Goal: Download file/media

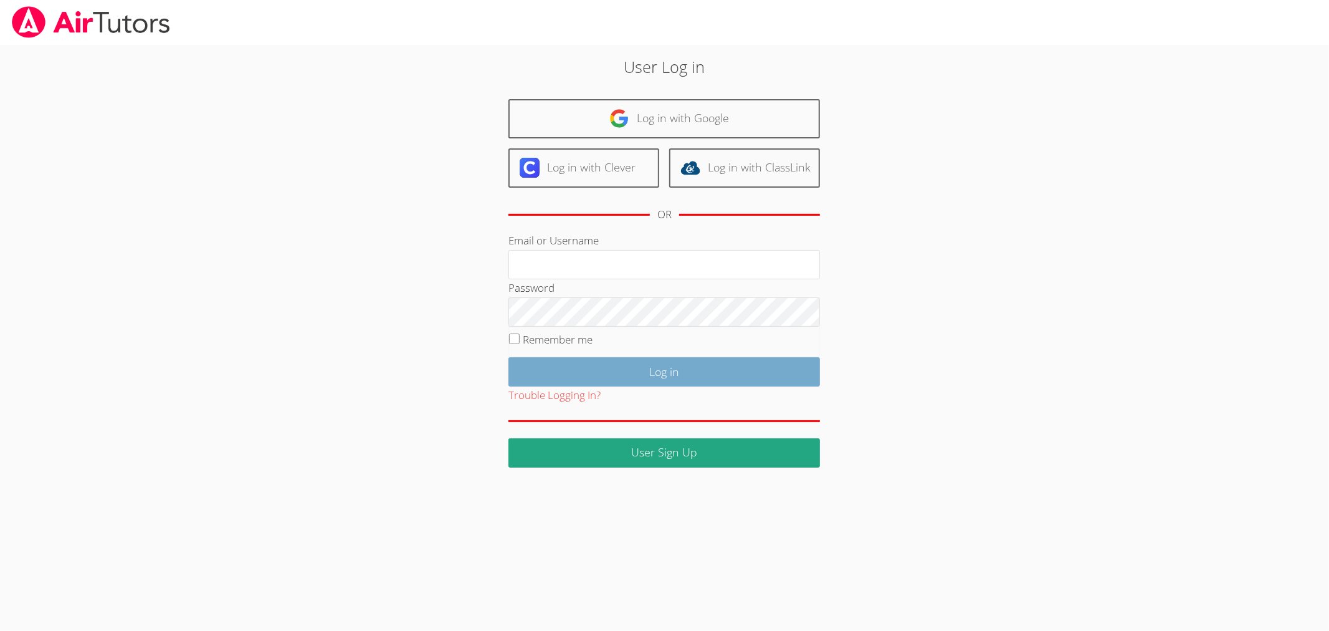
type input "[EMAIL_ADDRESS][DOMAIN_NAME]"
click at [751, 379] on input "Log in" at bounding box center [664, 371] width 312 height 29
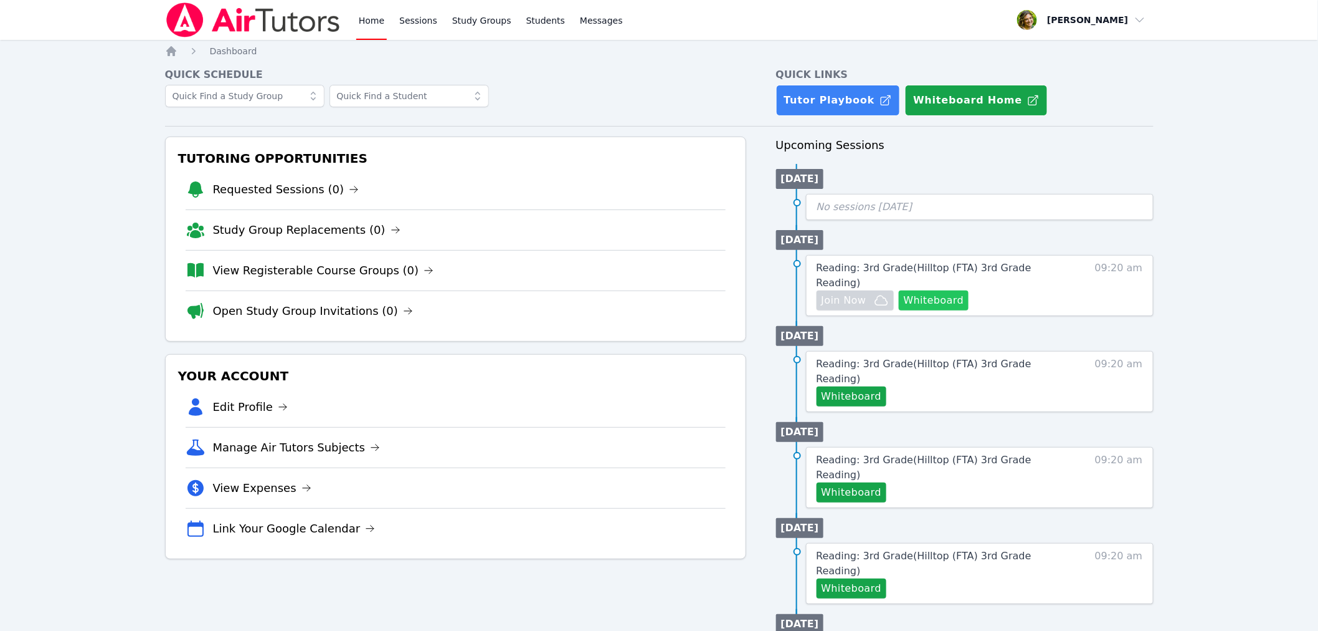
click at [952, 290] on button "Whiteboard" at bounding box center [934, 300] width 70 height 20
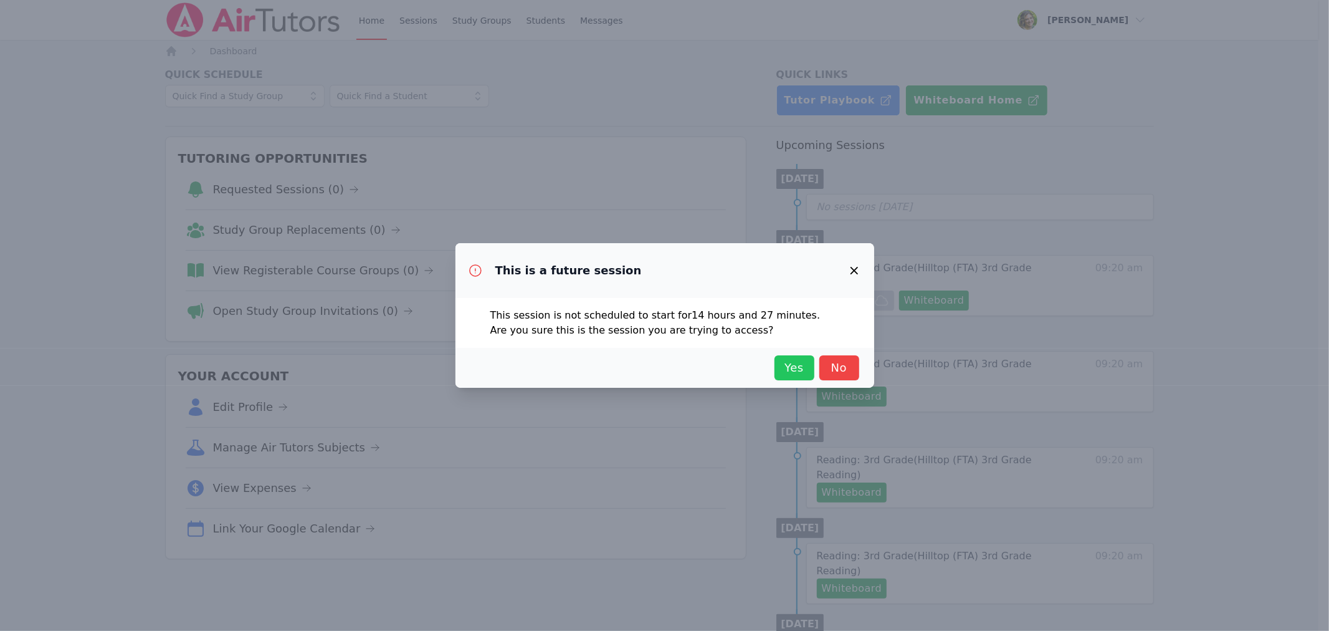
click at [783, 366] on span "Yes" at bounding box center [794, 367] width 27 height 17
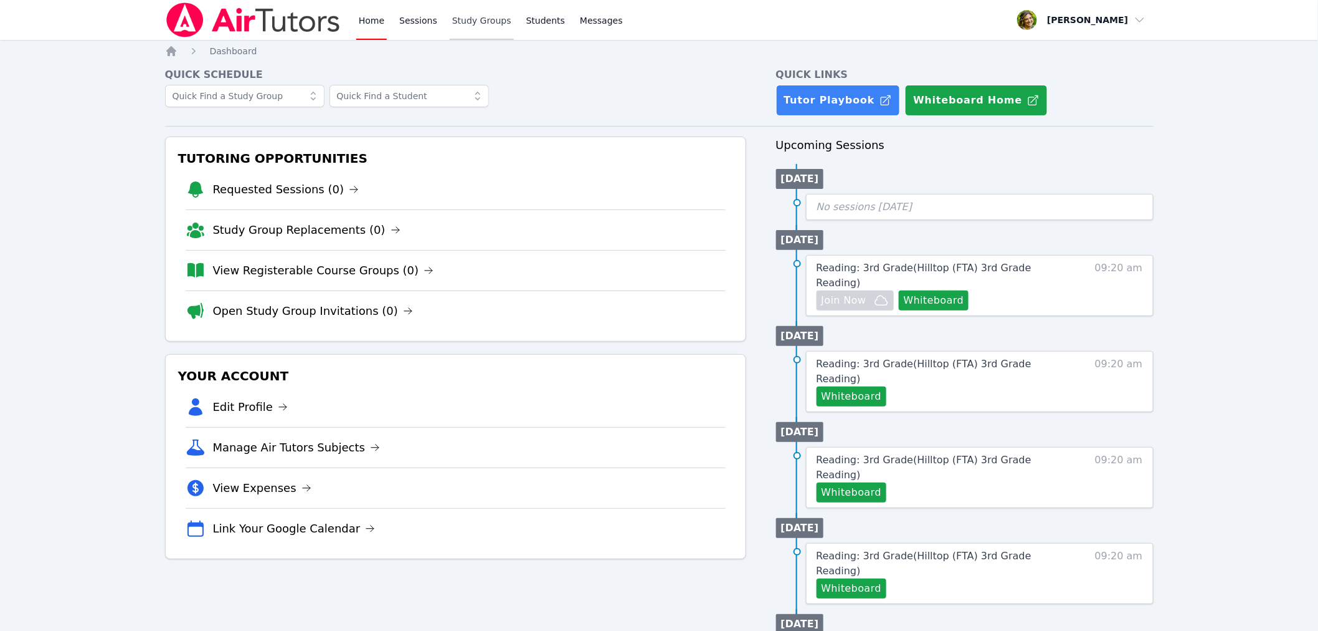
click at [464, 29] on link "Study Groups" at bounding box center [482, 20] width 64 height 40
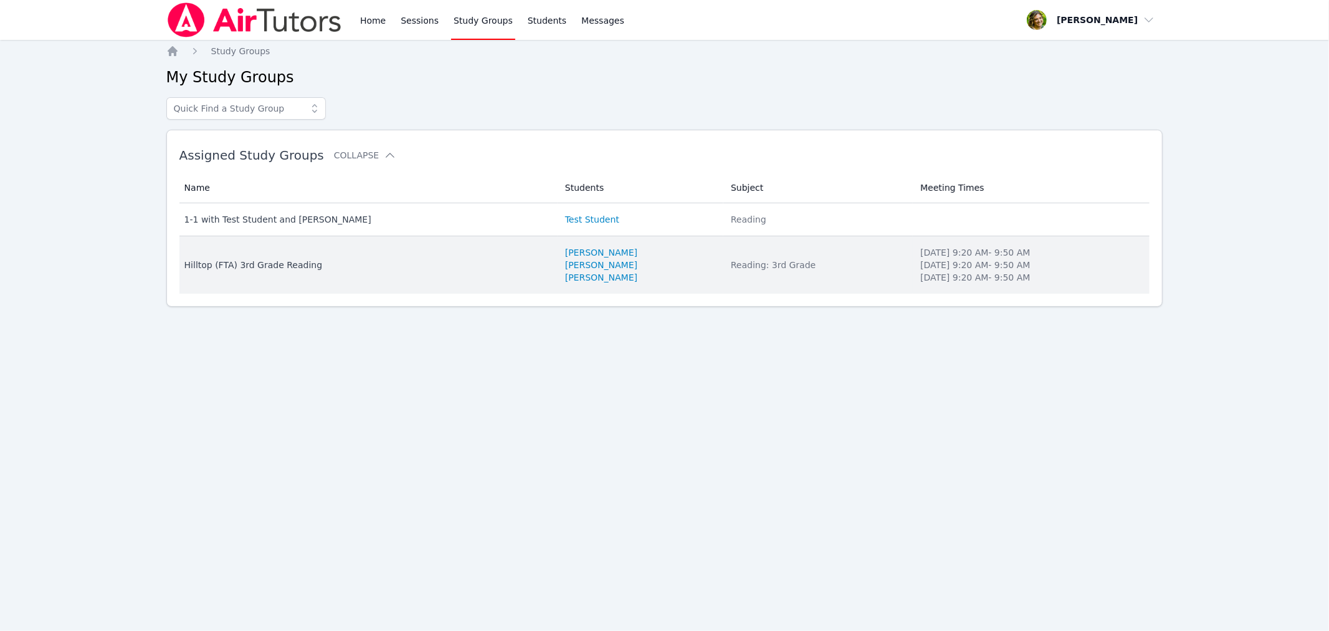
click at [700, 271] on li "Susan Rivera" at bounding box center [640, 277] width 151 height 12
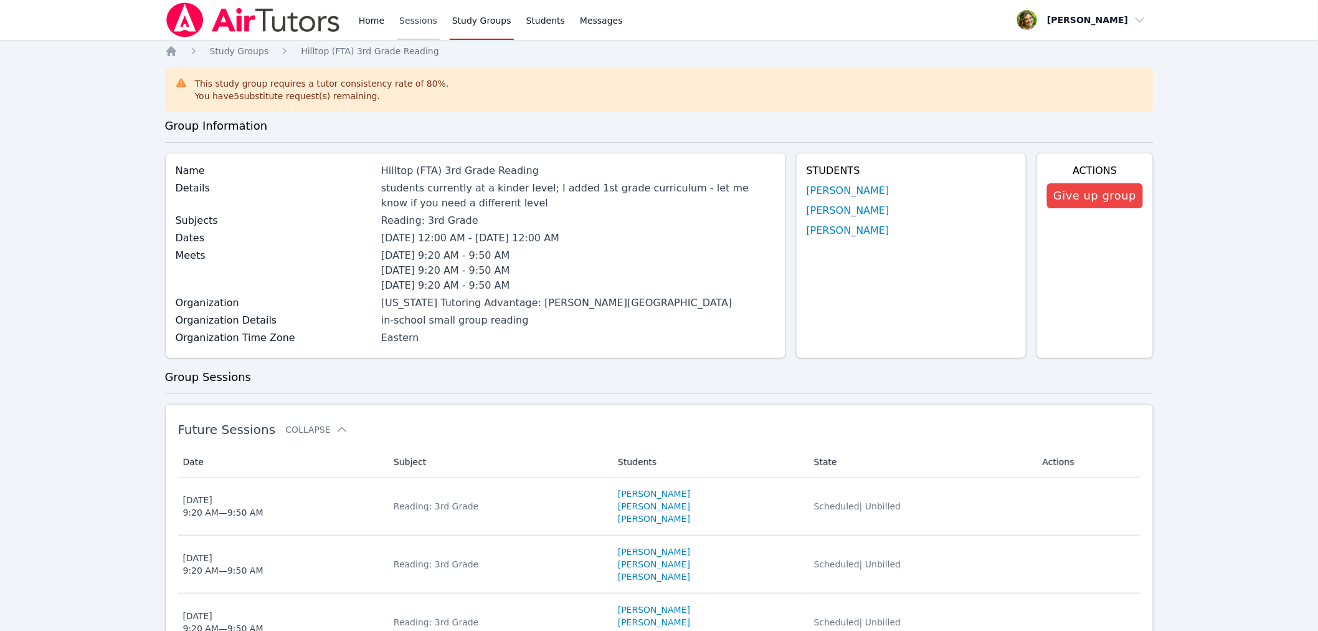
click at [417, 29] on link "Sessions" at bounding box center [418, 20] width 43 height 40
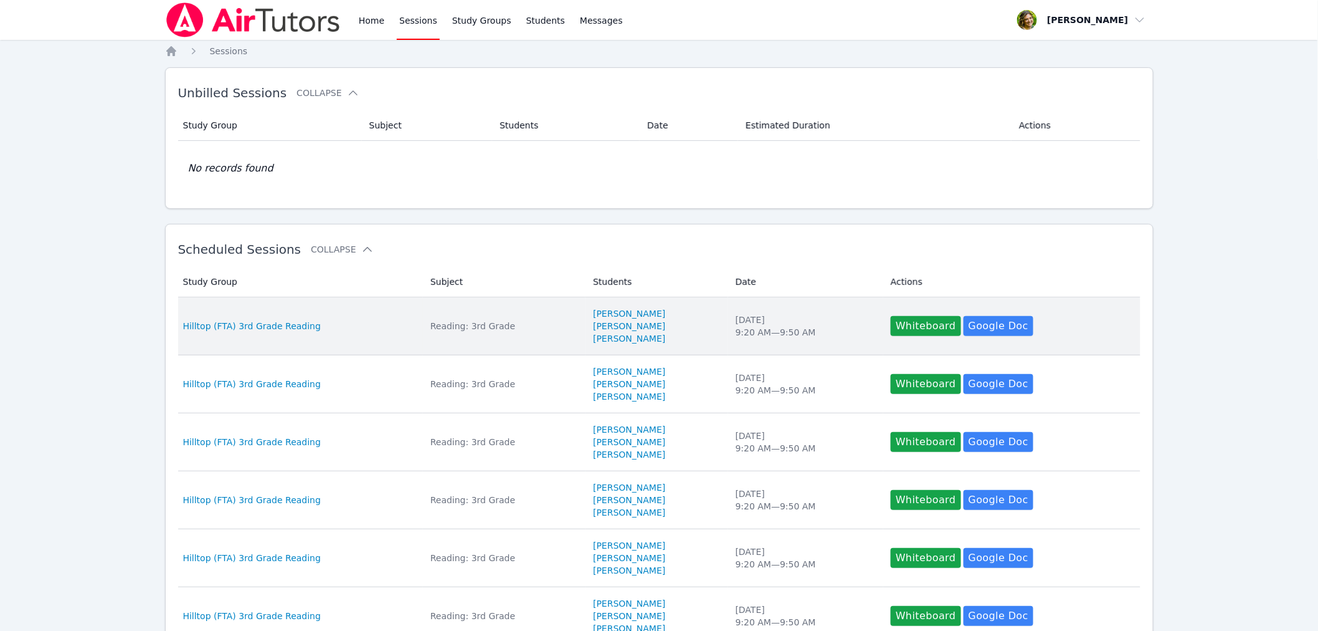
click at [812, 311] on td "Date Tue Sep 30 9:20 AM — 9:50 AM" at bounding box center [805, 326] width 155 height 58
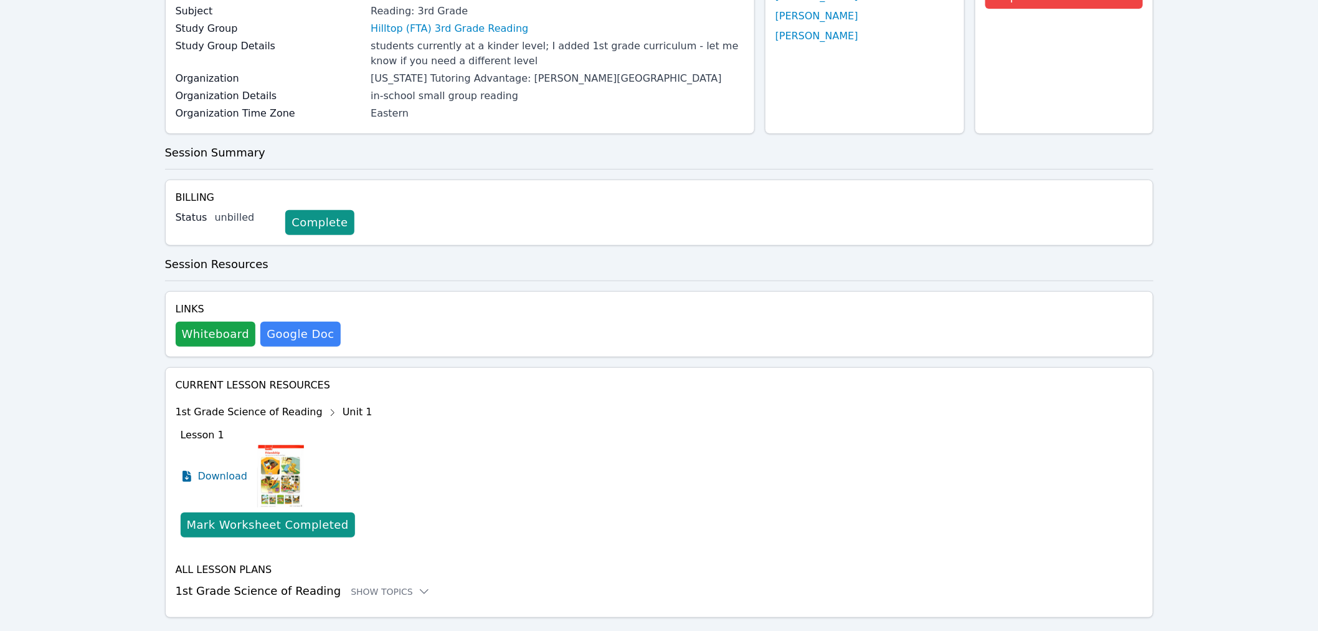
scroll to position [168, 0]
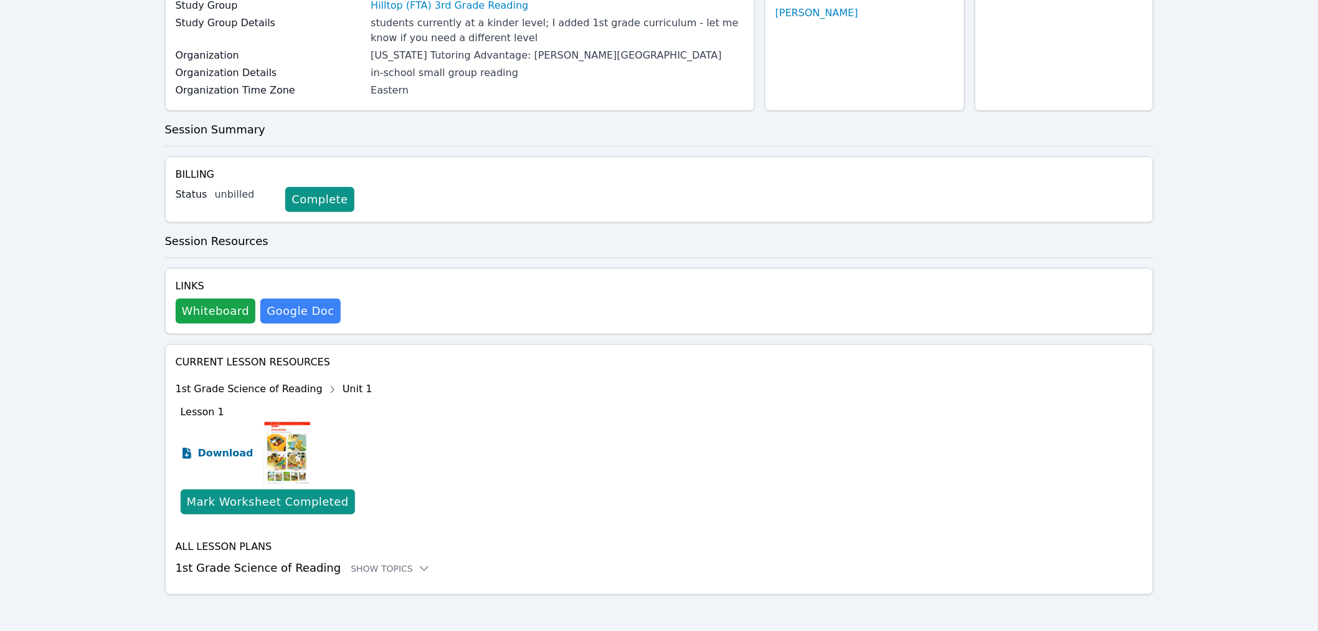
click at [208, 448] on span "Download" at bounding box center [225, 452] width 55 height 15
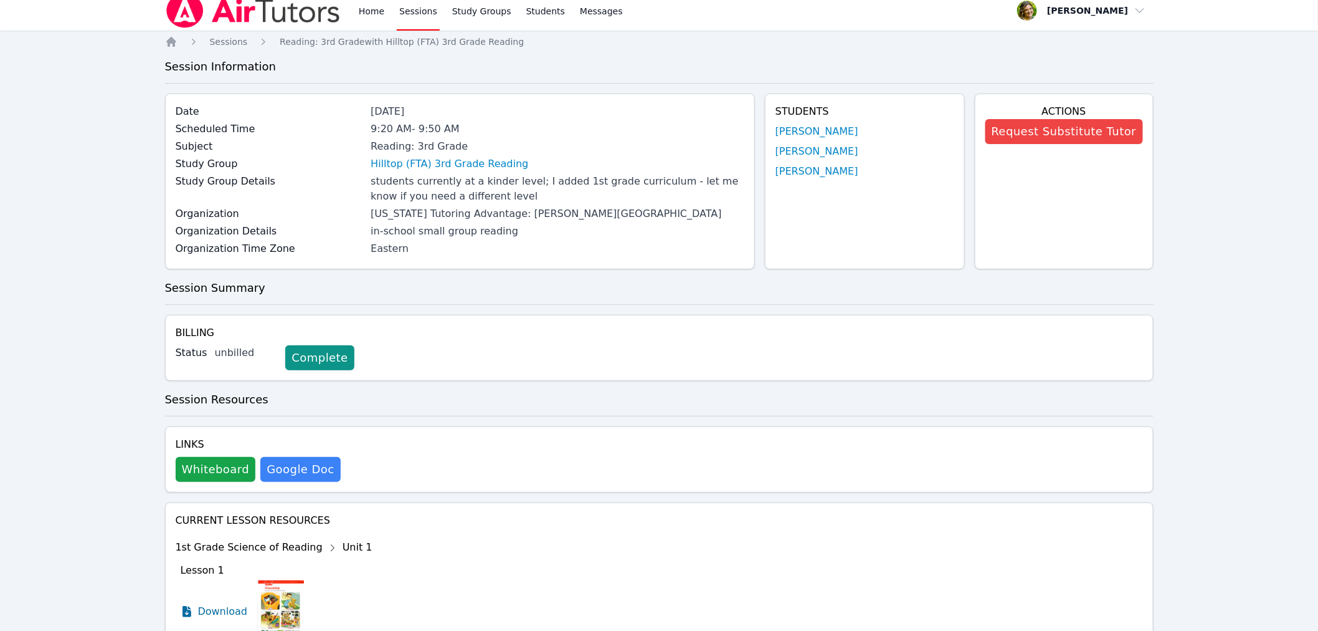
scroll to position [0, 0]
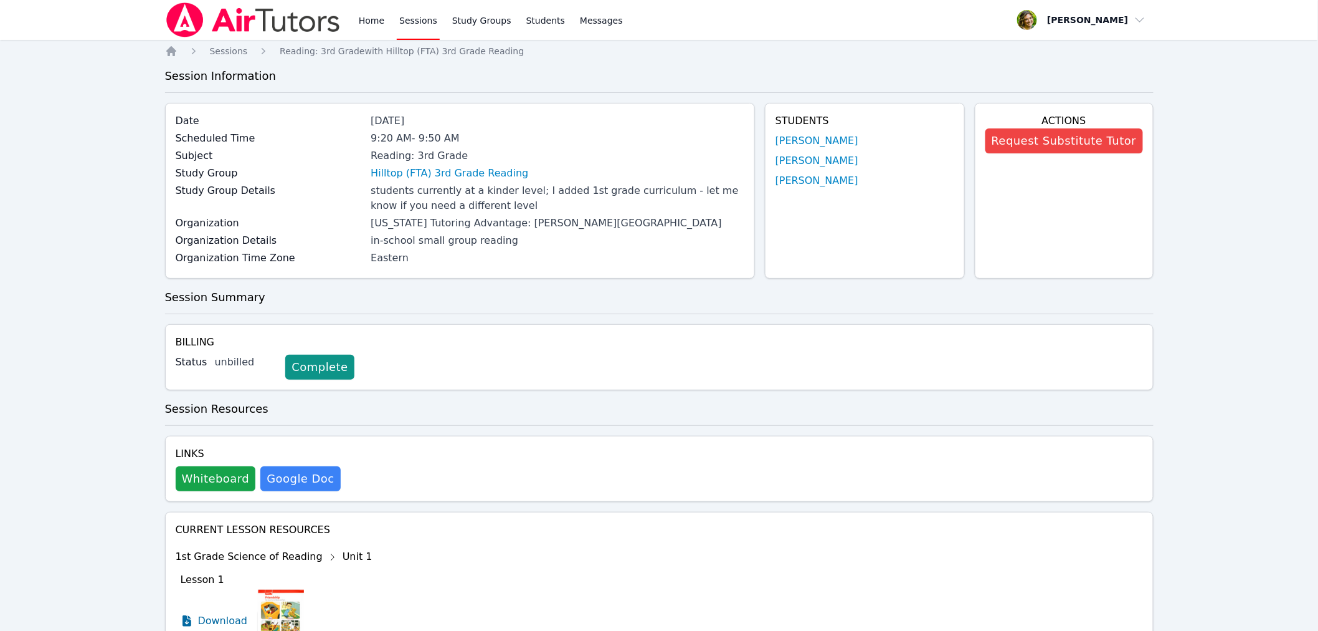
click at [226, 28] on img at bounding box center [253, 19] width 176 height 35
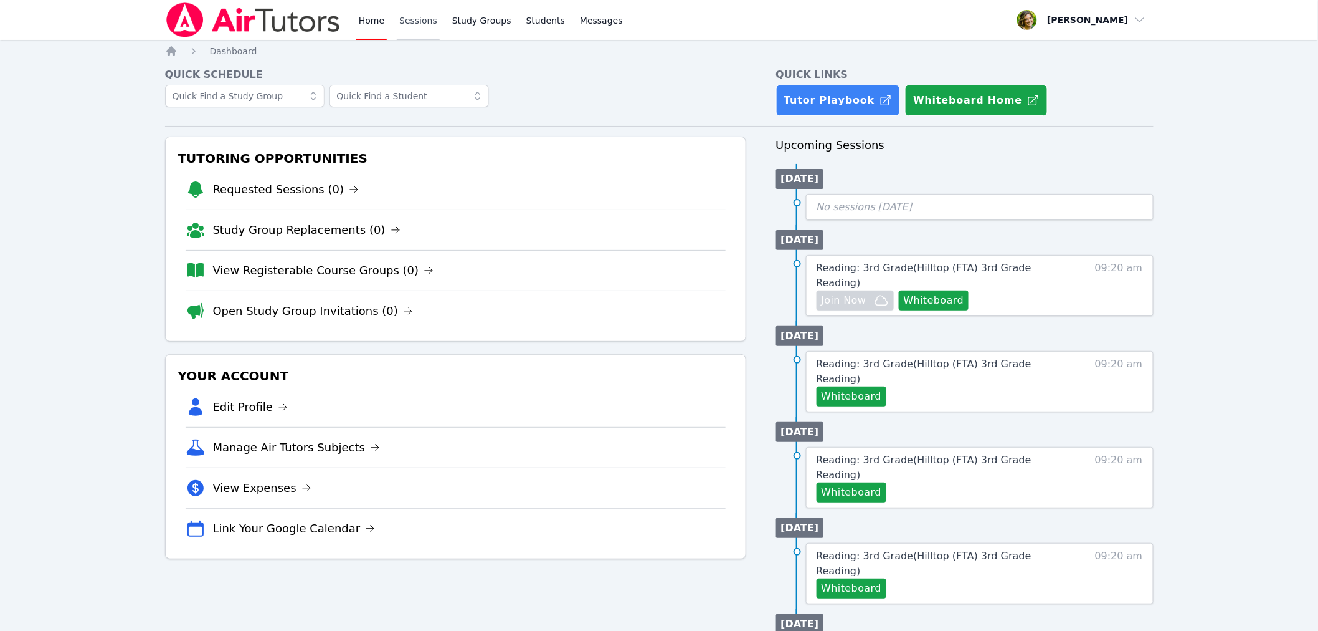
click at [426, 31] on link "Sessions" at bounding box center [418, 20] width 43 height 40
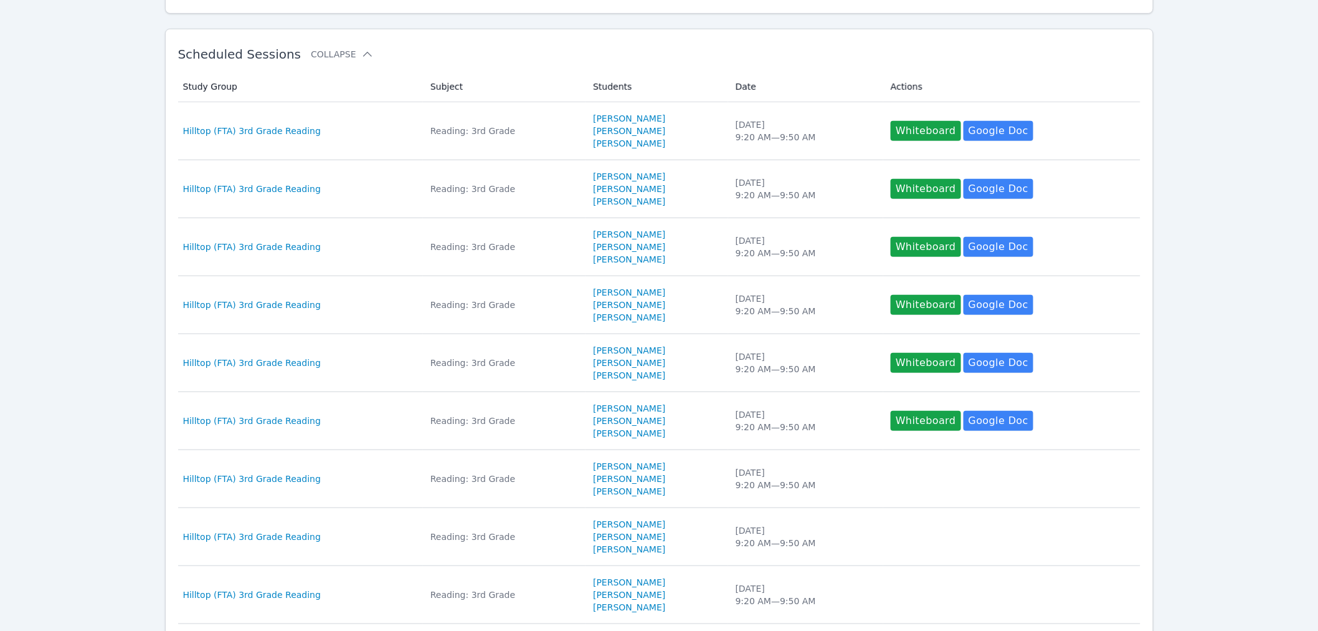
scroll to position [207, 0]
